Goal: Navigation & Orientation: Understand site structure

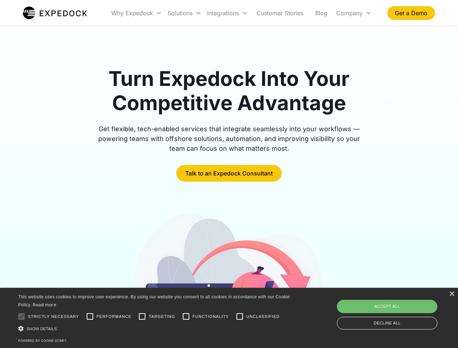
click at [241, 13] on div "Integrations" at bounding box center [227, 13] width 46 height 25
click at [137, 13] on div "Why Expedock" at bounding box center [132, 12] width 42 height 7
click at [184, 13] on div "Solutions" at bounding box center [179, 12] width 25 height 7
click at [227, 13] on div "Integrations" at bounding box center [223, 12] width 32 height 7
click at [353, 13] on div "Company" at bounding box center [349, 12] width 26 height 7
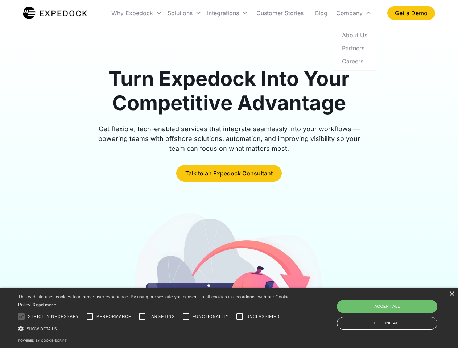
click at [21, 316] on div at bounding box center [21, 316] width 14 height 14
click at [90, 316] on input "Performance" at bounding box center [90, 316] width 14 height 14
checkbox input "true"
click at [142, 316] on input "Targeting" at bounding box center [142, 316] width 14 height 14
checkbox input "true"
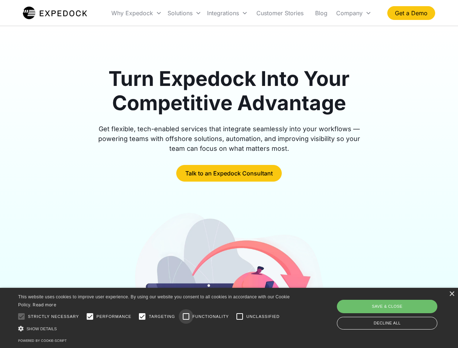
click at [186, 316] on input "Functionality" at bounding box center [186, 316] width 14 height 14
checkbox input "true"
click at [239, 316] on input "Unclassified" at bounding box center [239, 316] width 14 height 14
checkbox input "true"
